Goal: Navigation & Orientation: Go to known website

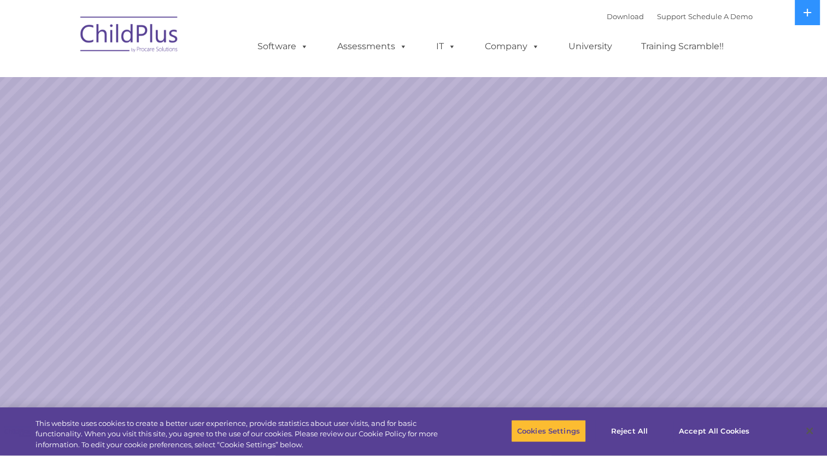
select select "MEDIUM"
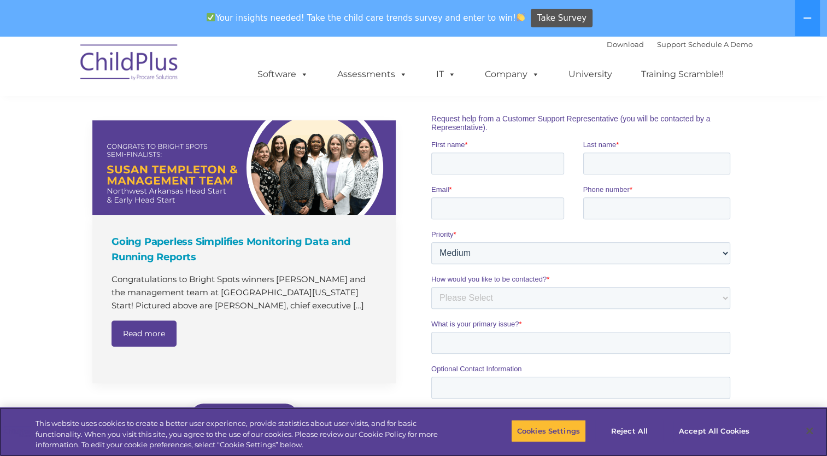
scroll to position [721, 0]
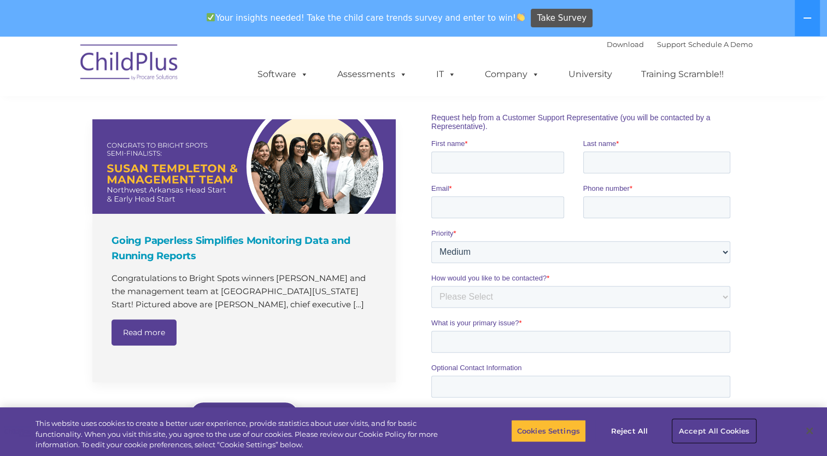
click at [715, 425] on button "Accept All Cookies" at bounding box center [714, 430] width 83 height 23
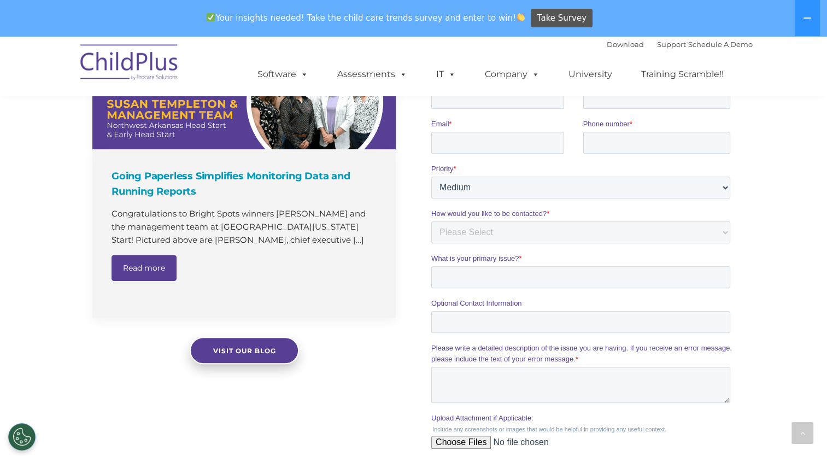
scroll to position [1179, 0]
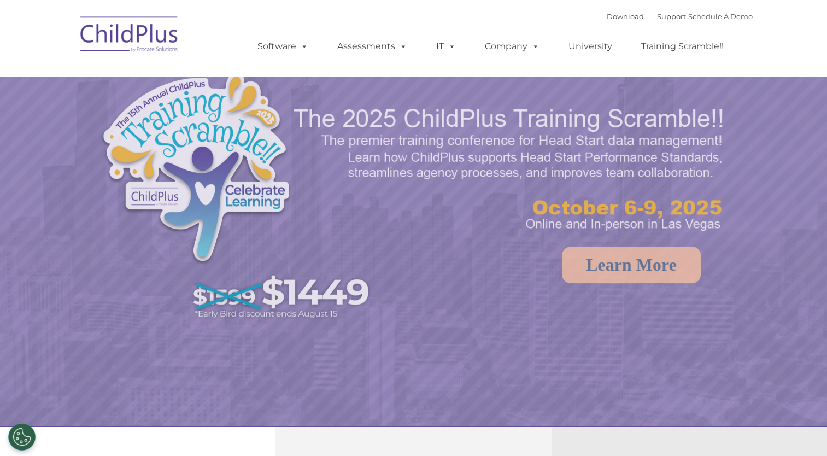
select select "MEDIUM"
